Goal: Check status: Check status

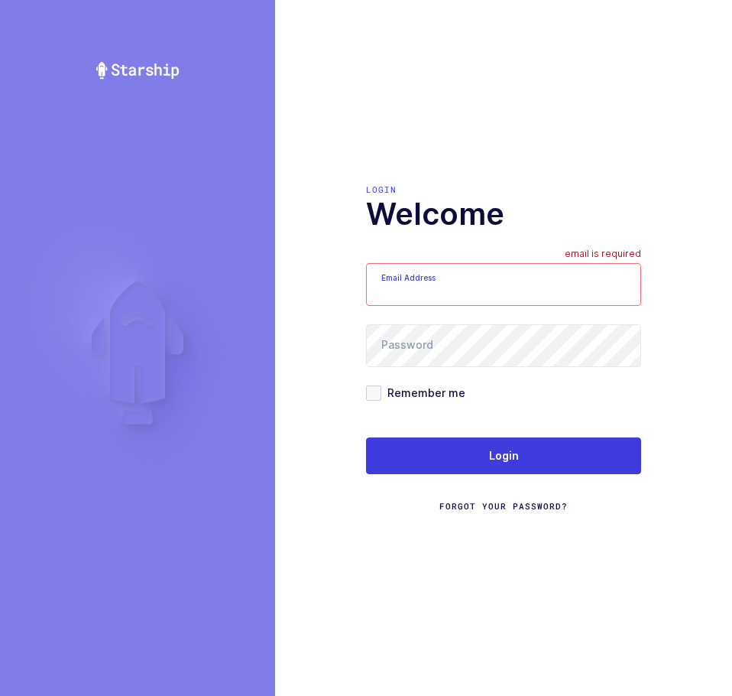
type input "[EMAIL_ADDRESS][DOMAIN_NAME]"
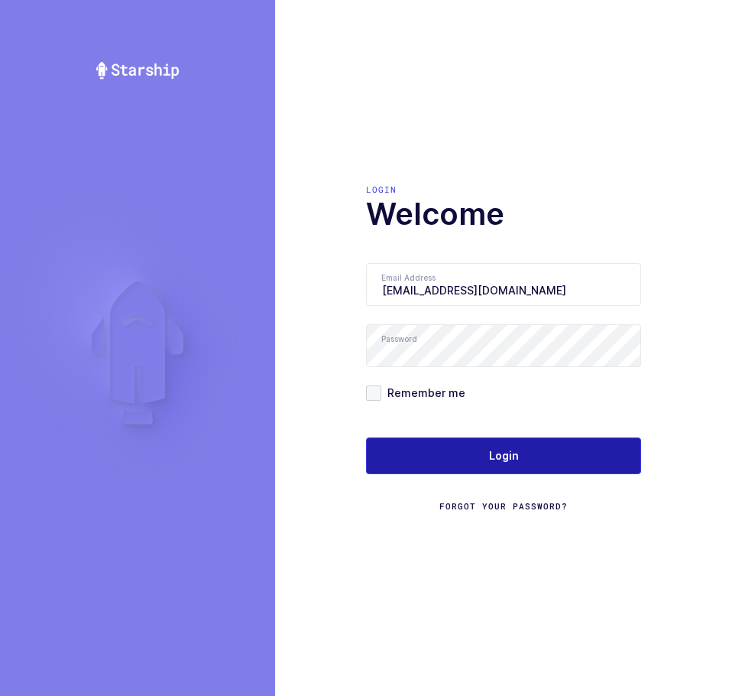
click at [453, 455] on button "Login" at bounding box center [503, 455] width 275 height 37
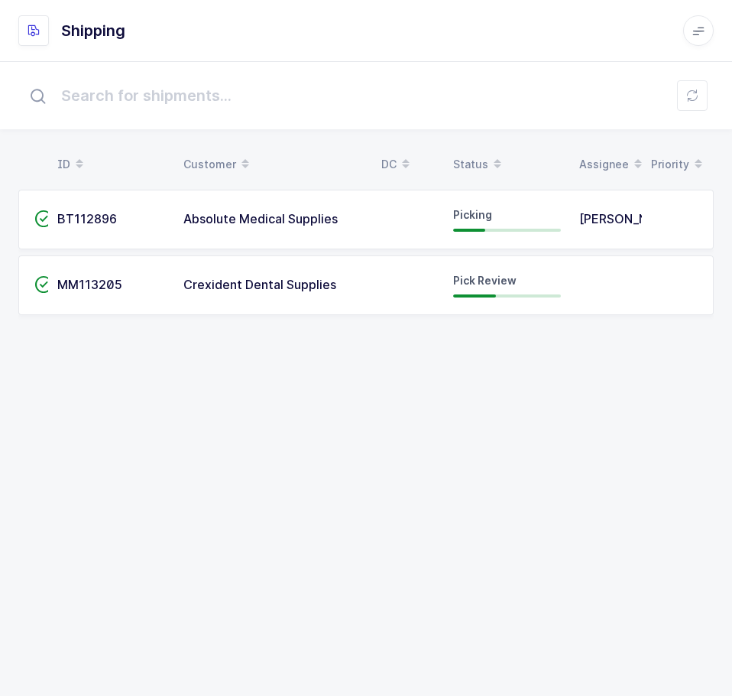
click at [235, 291] on span "Crexident Dental Supplies" at bounding box center [259, 284] width 153 height 15
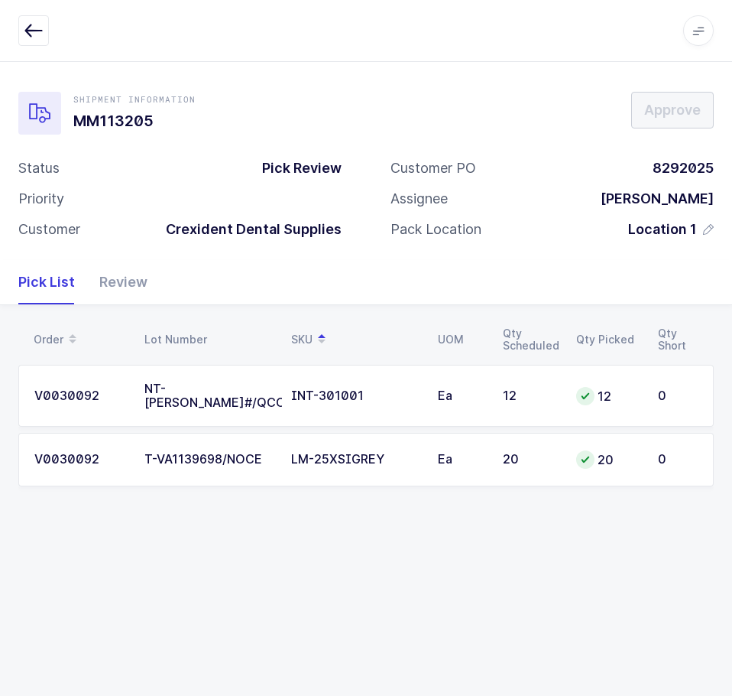
click at [36, 41] on button "button" at bounding box center [33, 30] width 31 height 31
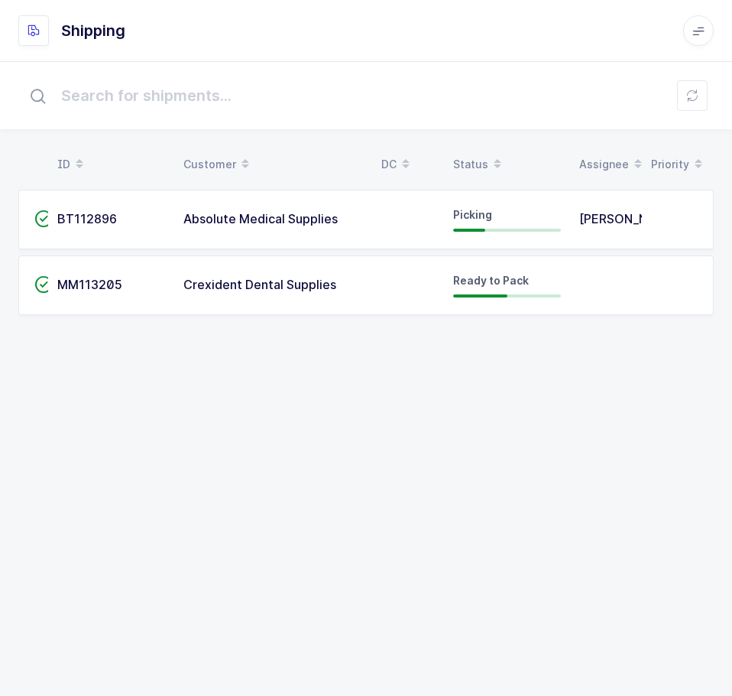
click at [297, 211] on td "Absolute Medical Supplies" at bounding box center [273, 220] width 198 height 60
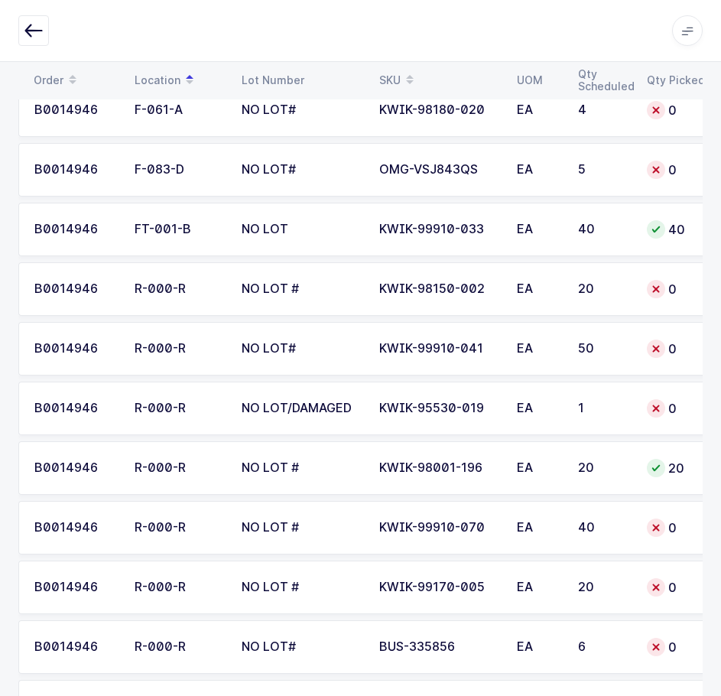
scroll to position [1872, 0]
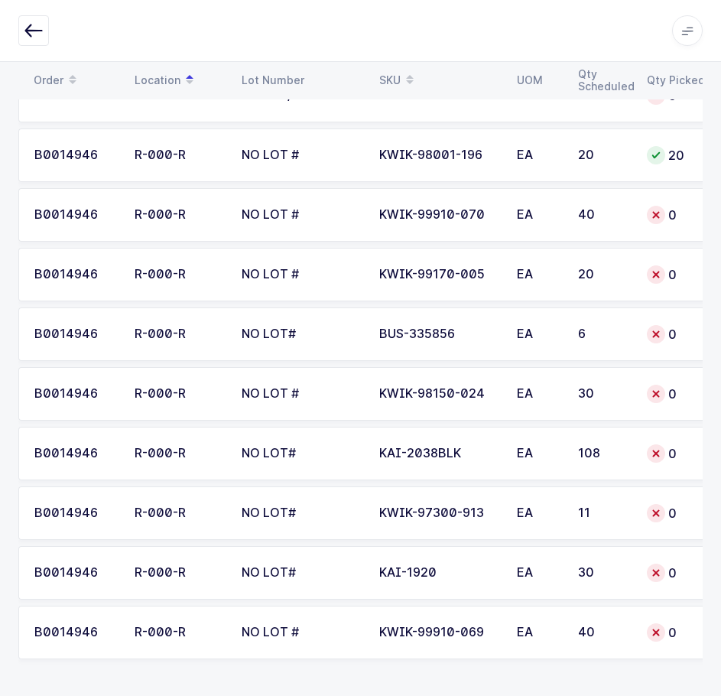
click at [41, 28] on icon "button" at bounding box center [33, 30] width 18 height 18
